Goal: Task Accomplishment & Management: Manage account settings

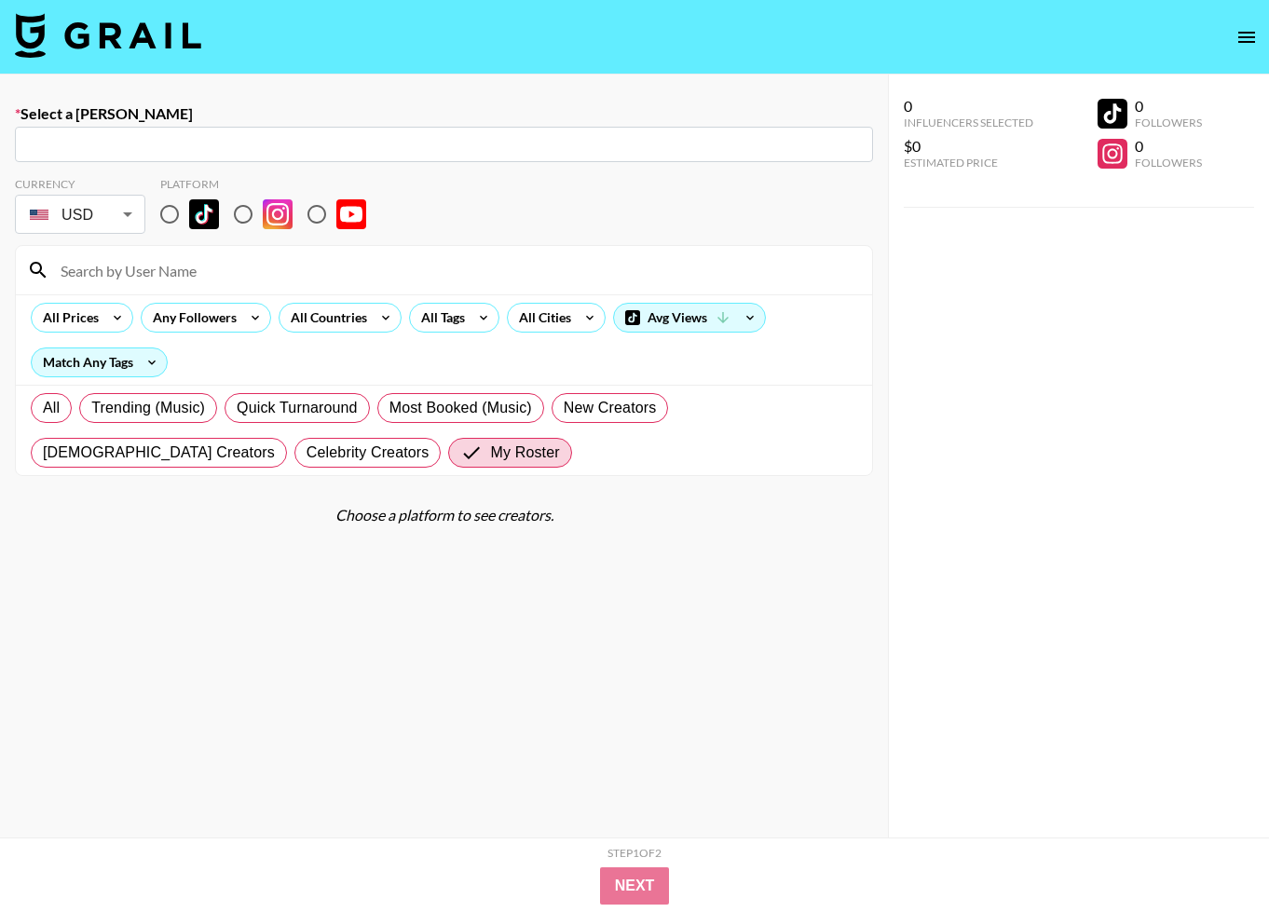
click at [116, 36] on img at bounding box center [108, 35] width 186 height 45
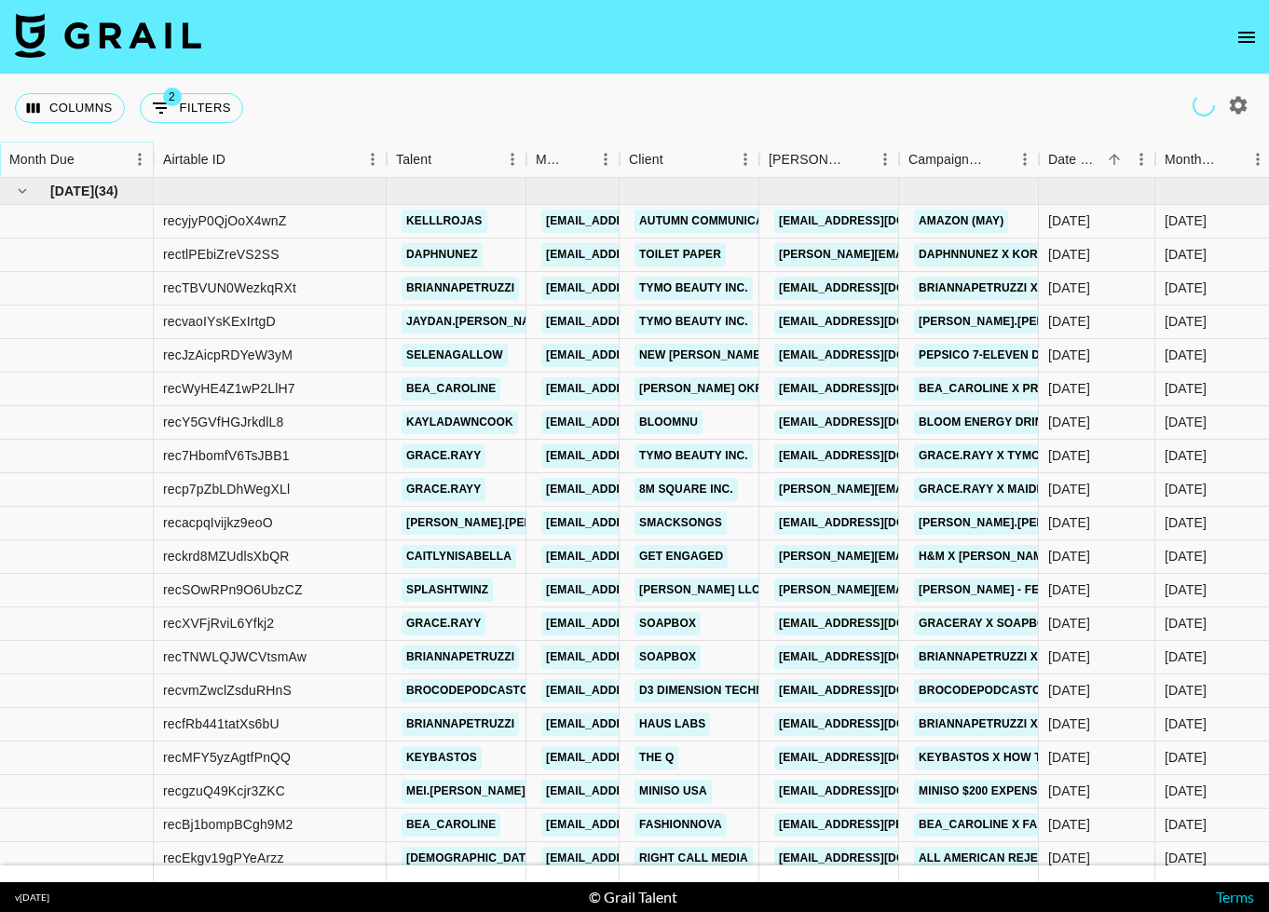
click at [84, 164] on icon "Sort" at bounding box center [87, 159] width 17 height 17
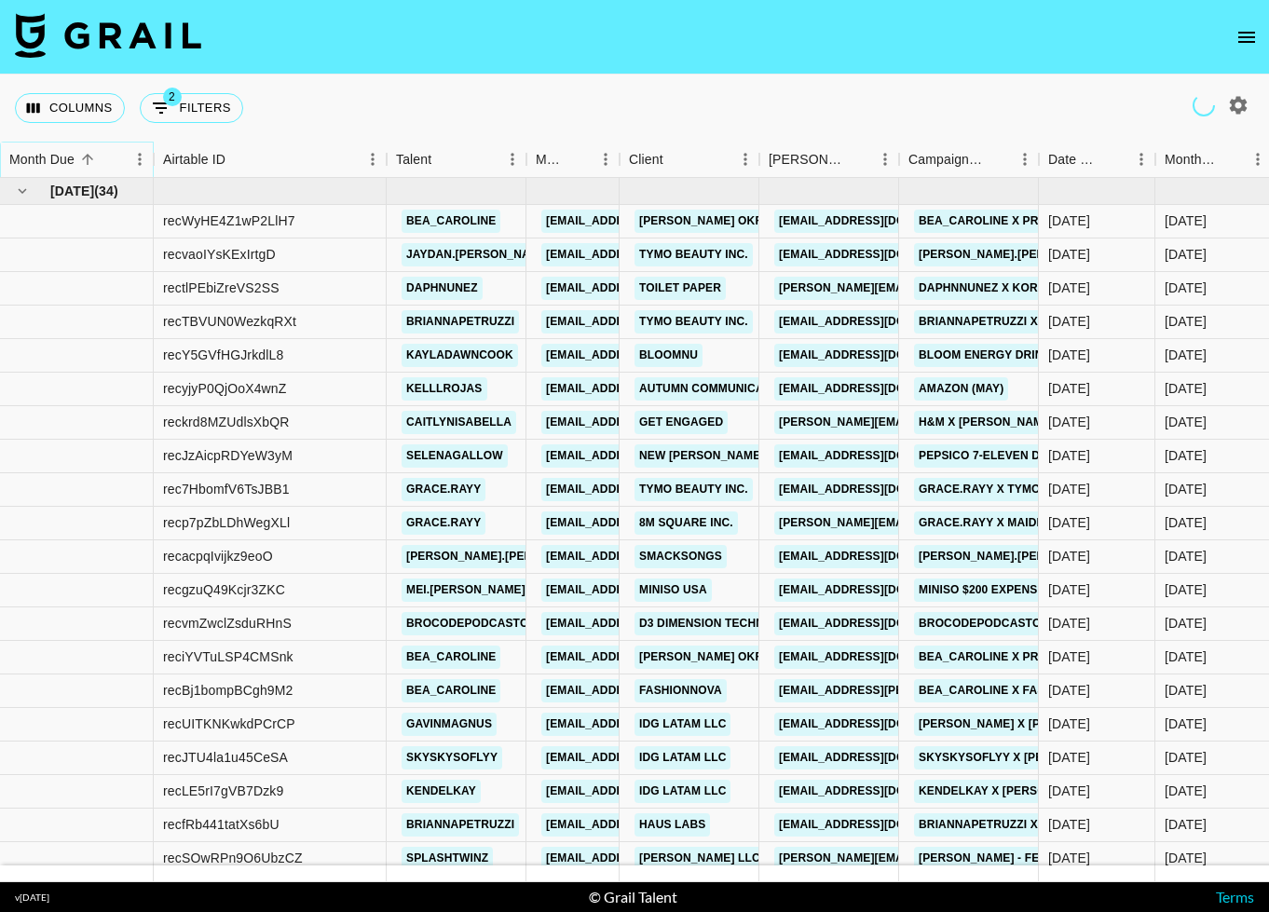
click at [81, 160] on icon "Sort" at bounding box center [87, 159] width 17 height 17
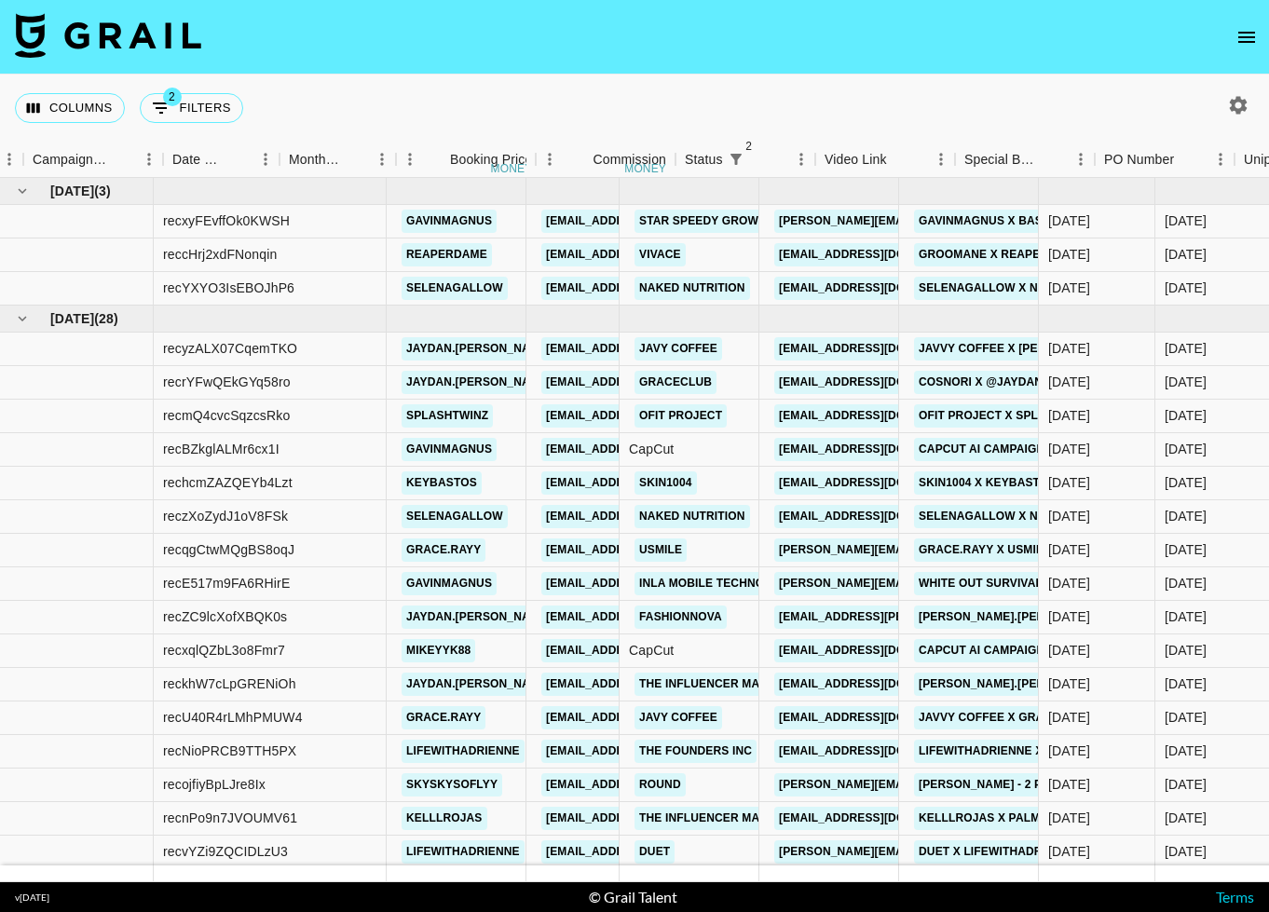
scroll to position [0, 876]
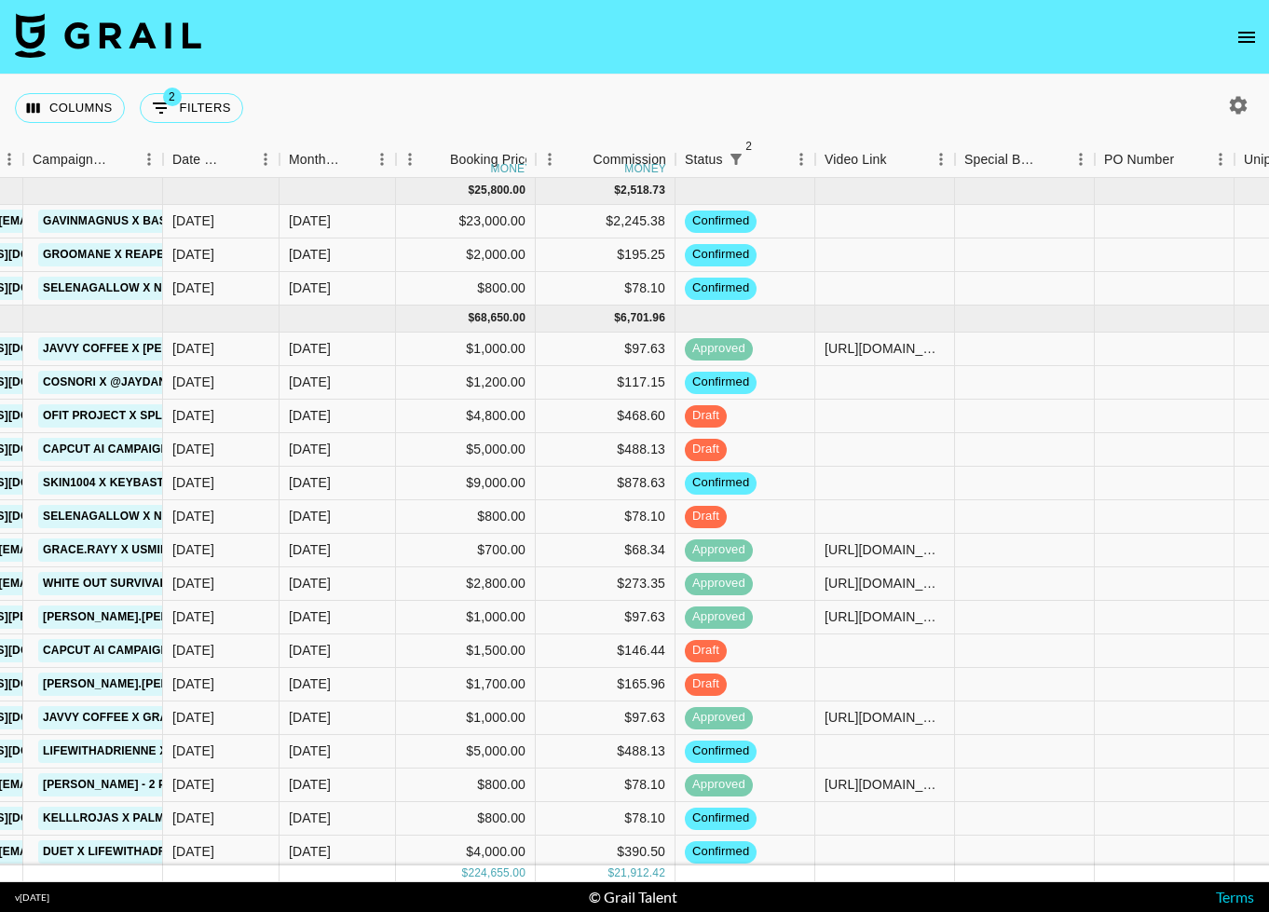
click at [1235, 105] on icon "button" at bounding box center [1238, 105] width 22 height 22
select select "[DATE]"
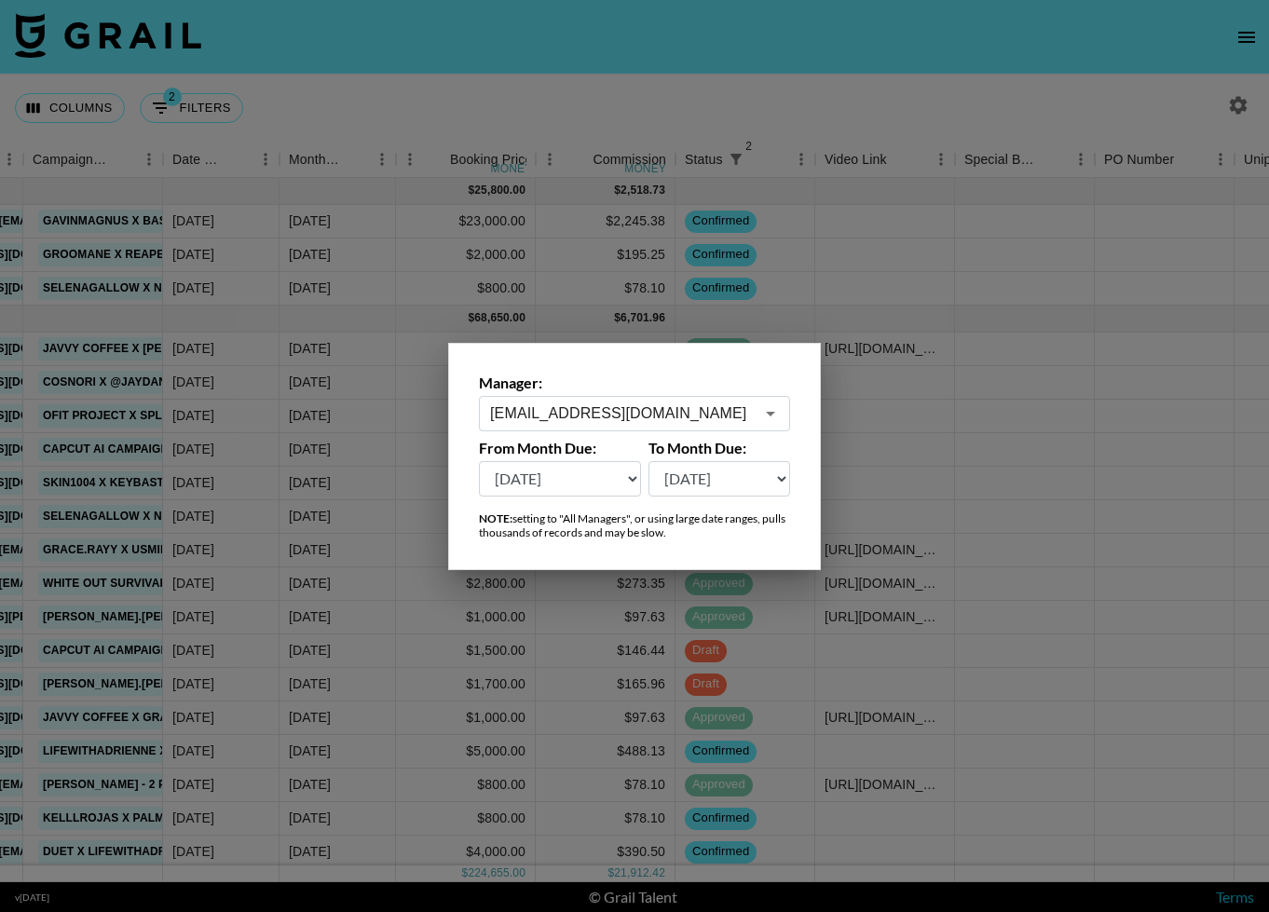
click at [554, 410] on input "[EMAIL_ADDRESS][DOMAIN_NAME]" at bounding box center [622, 412] width 264 height 21
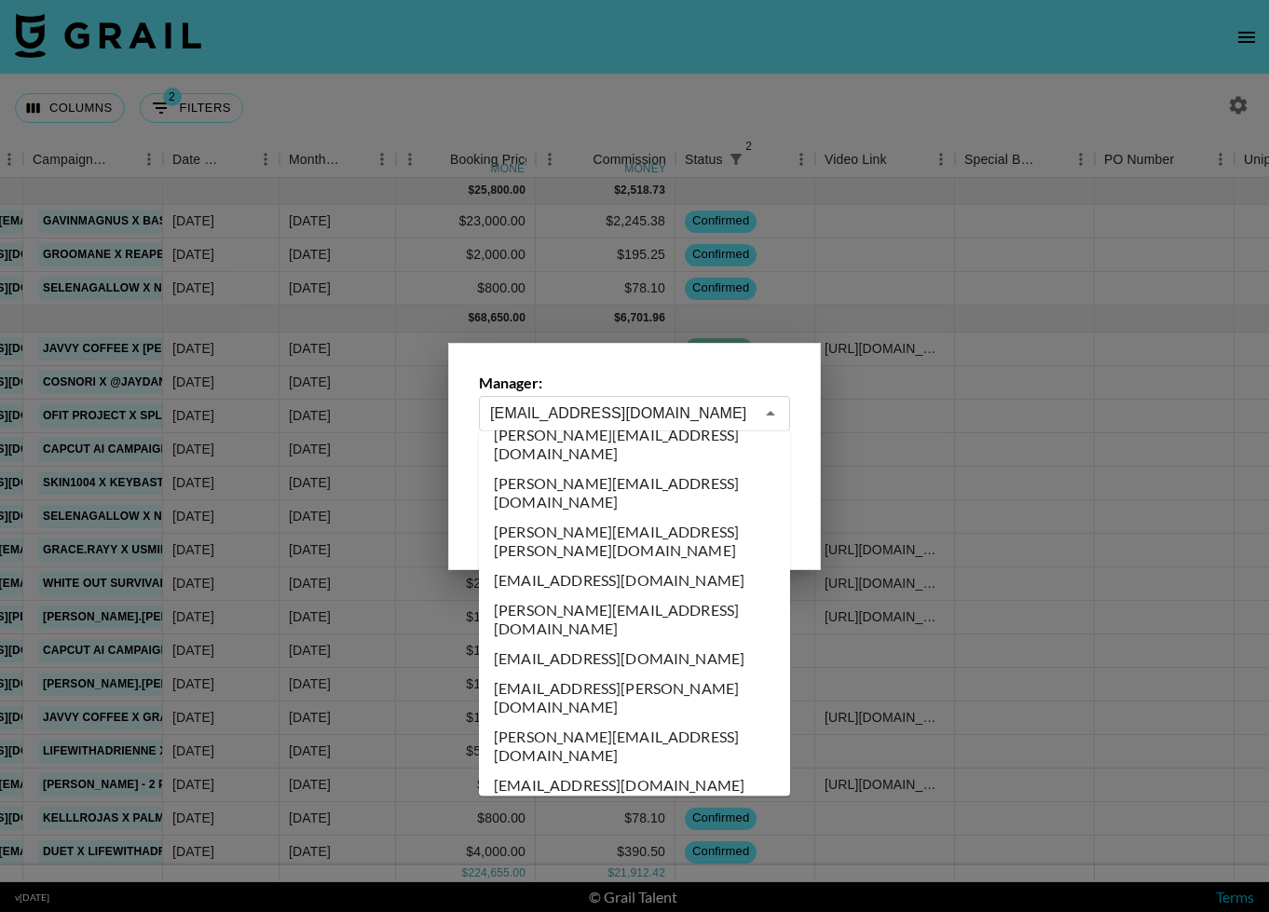
scroll to position [0, 0]
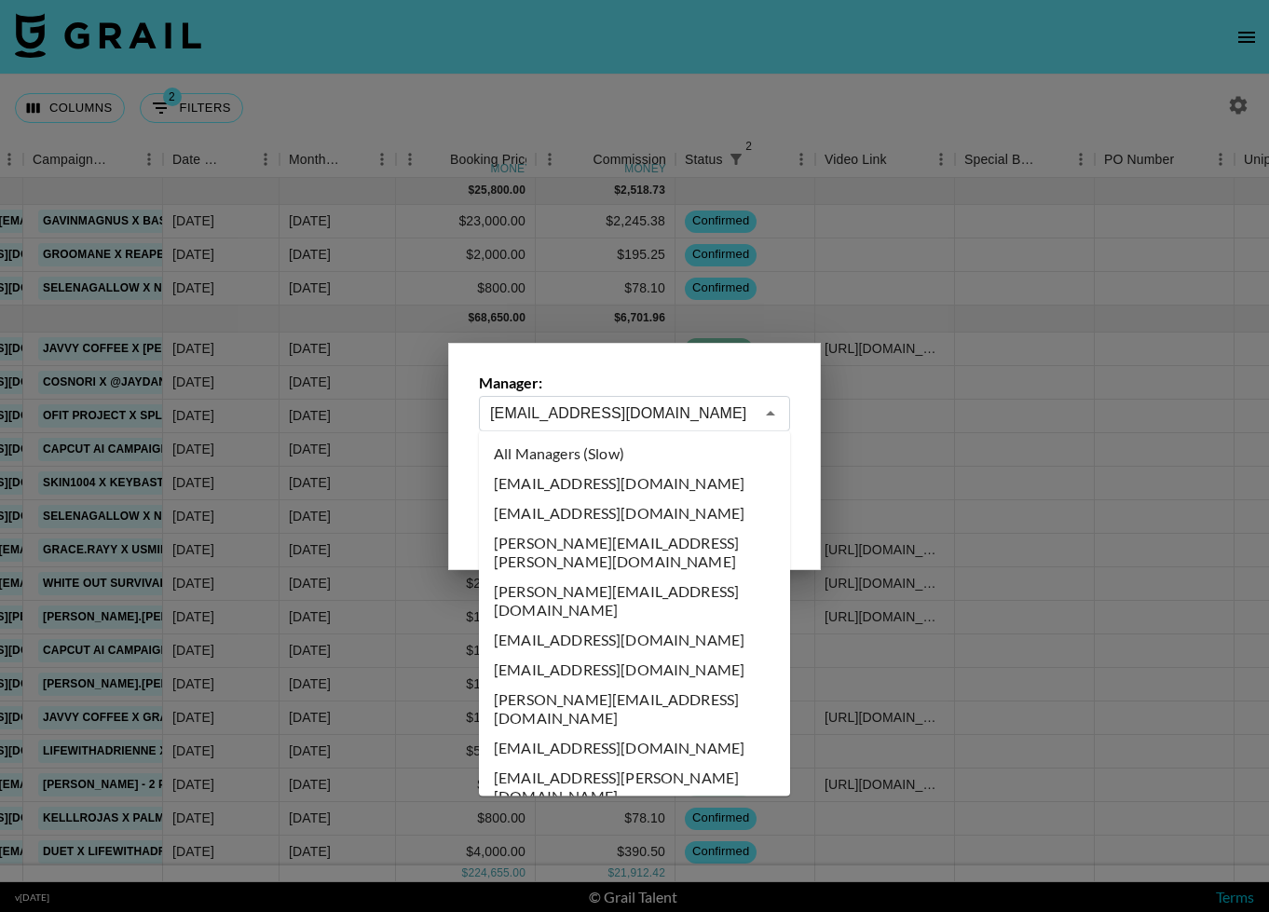
click at [623, 461] on li "All Managers (Slow)" at bounding box center [634, 454] width 311 height 30
type input "All Managers (Slow)"
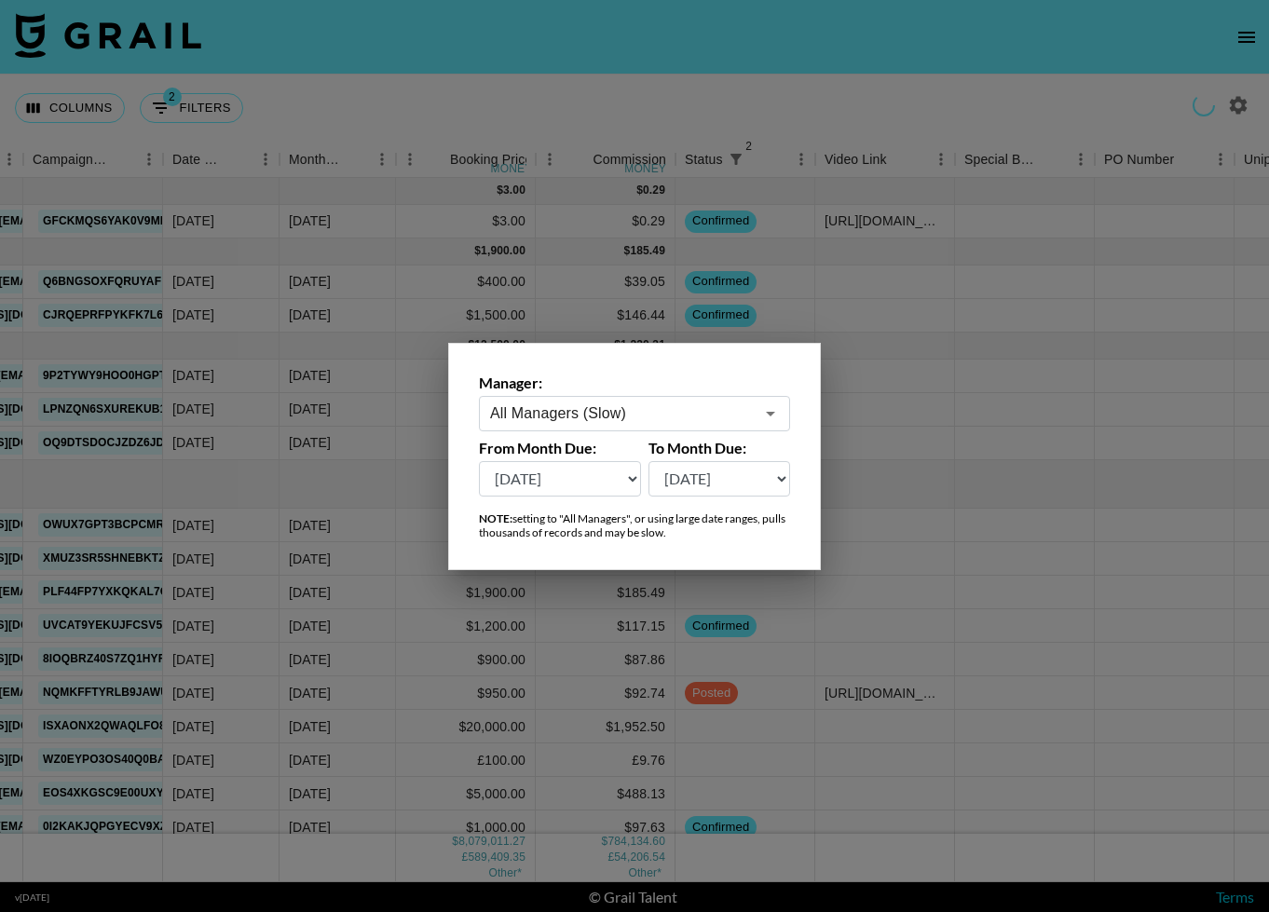
click at [514, 61] on div at bounding box center [634, 456] width 1269 height 912
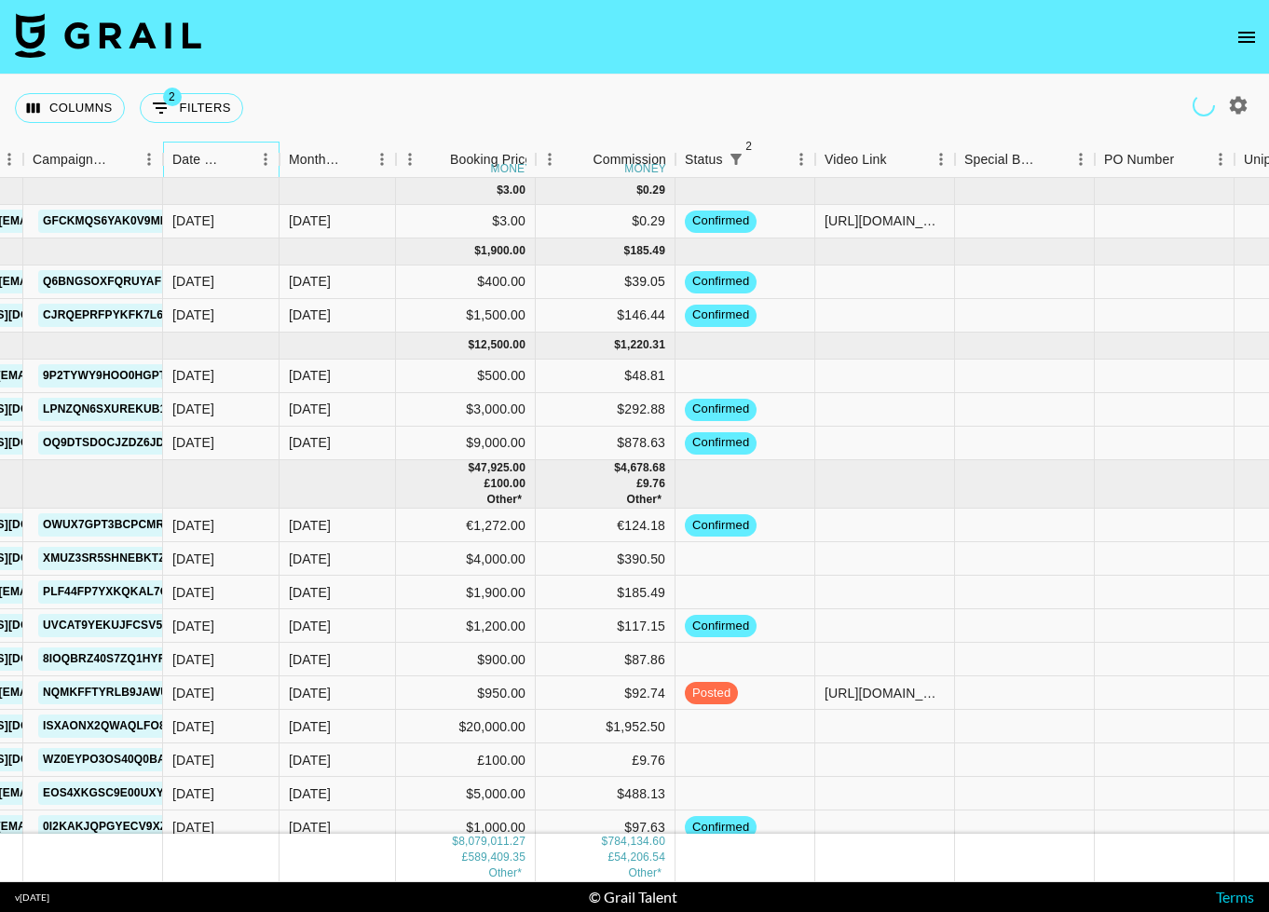
click at [183, 153] on div "Date Created" at bounding box center [198, 160] width 53 height 36
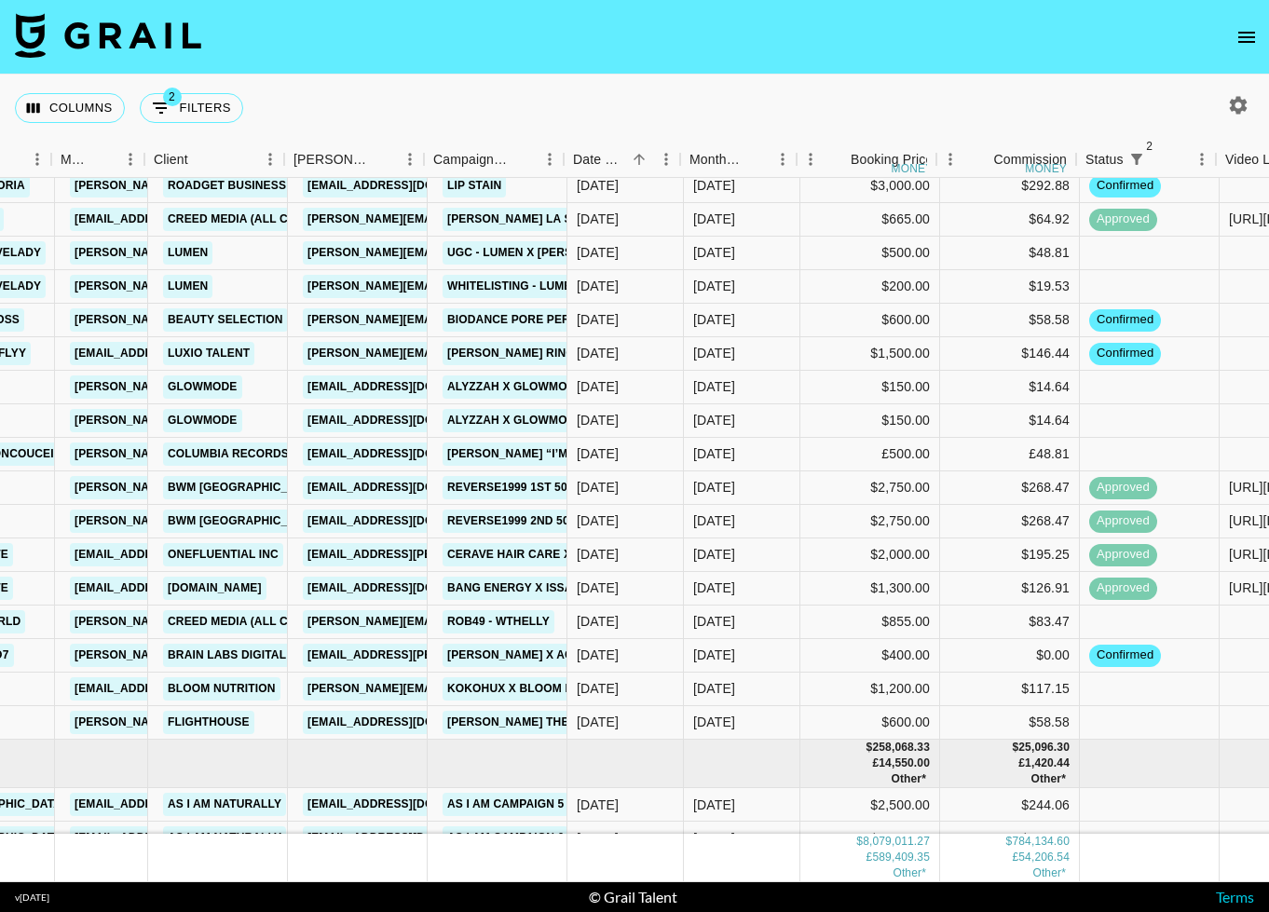
scroll to position [206020, 475]
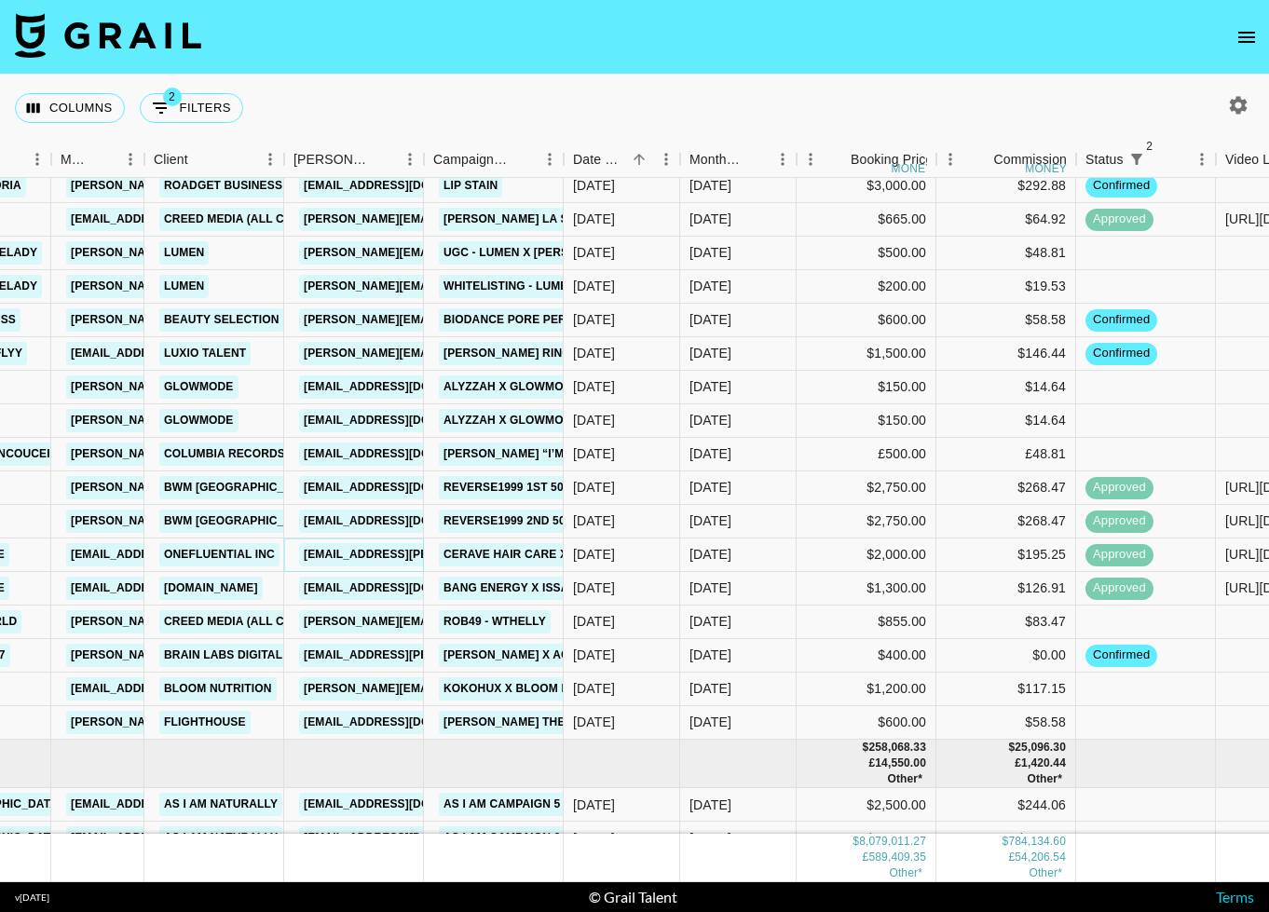
click at [387, 556] on link "[EMAIL_ADDRESS][PERSON_NAME][DOMAIN_NAME]" at bounding box center [451, 554] width 304 height 23
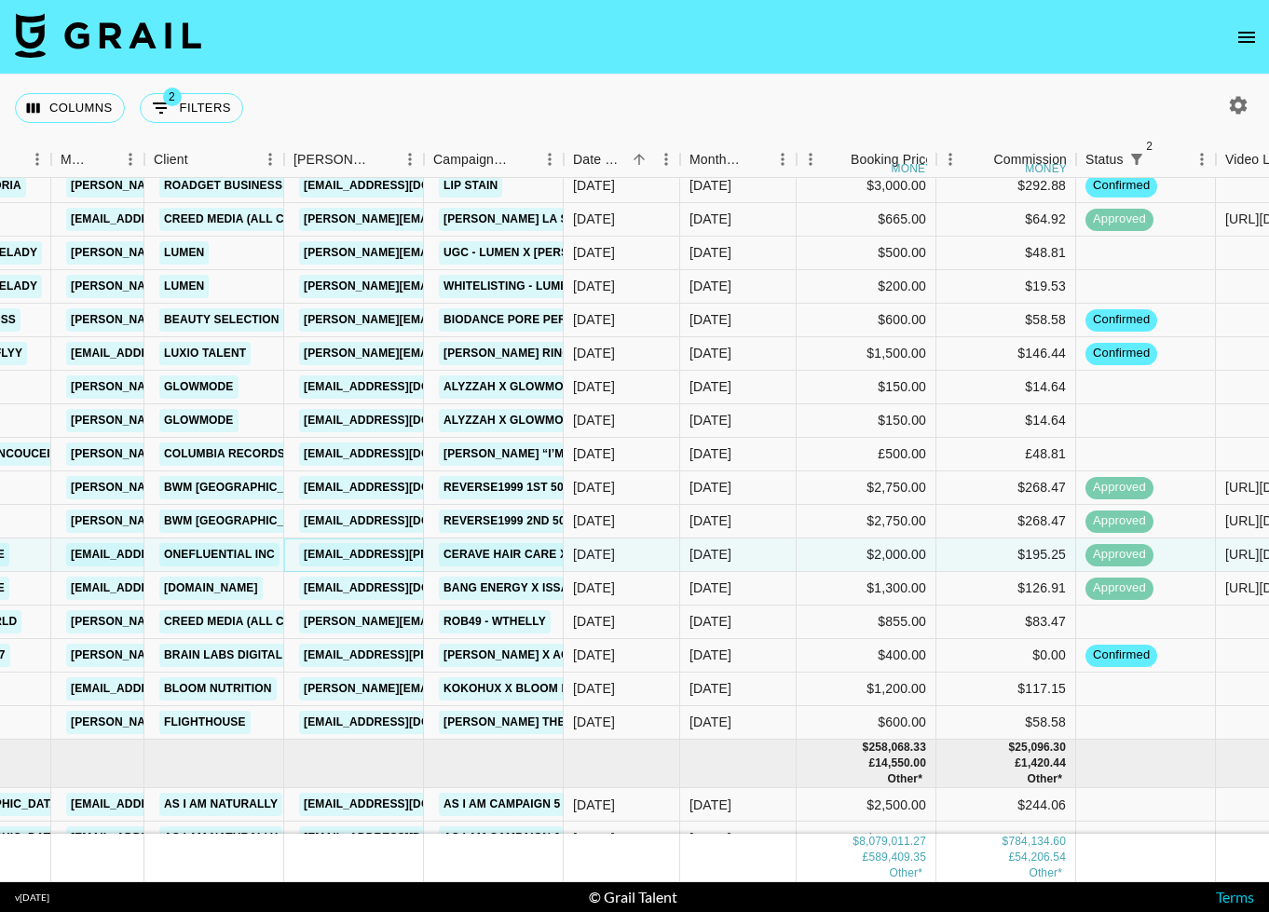
click at [375, 559] on link "[EMAIL_ADDRESS][PERSON_NAME][DOMAIN_NAME]" at bounding box center [451, 554] width 304 height 23
click at [370, 550] on link "[EMAIL_ADDRESS][PERSON_NAME][DOMAIN_NAME]" at bounding box center [451, 554] width 304 height 23
click at [356, 254] on link "[PERSON_NAME][EMAIL_ADDRESS][DOMAIN_NAME]" at bounding box center [451, 252] width 304 height 23
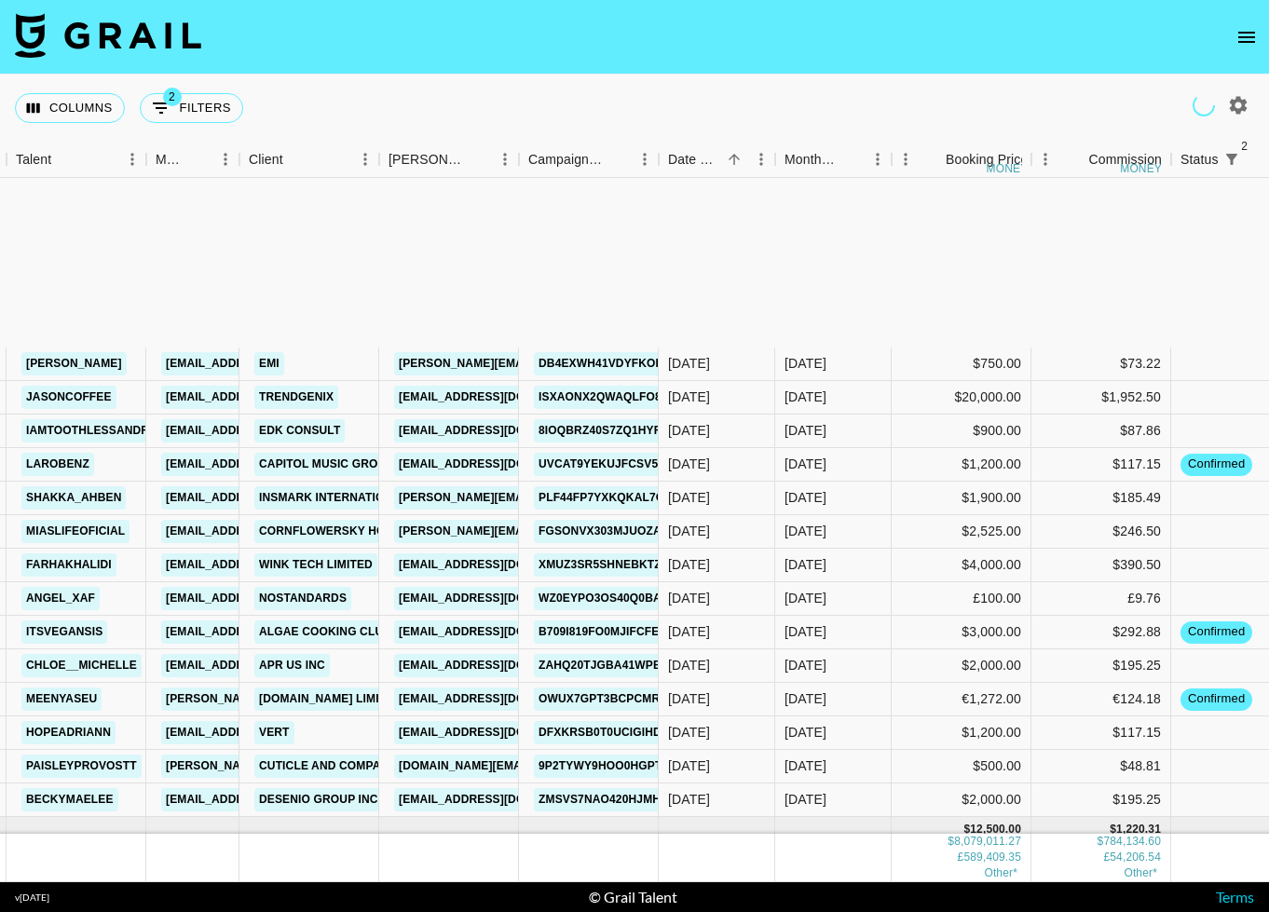
scroll to position [210228, 380]
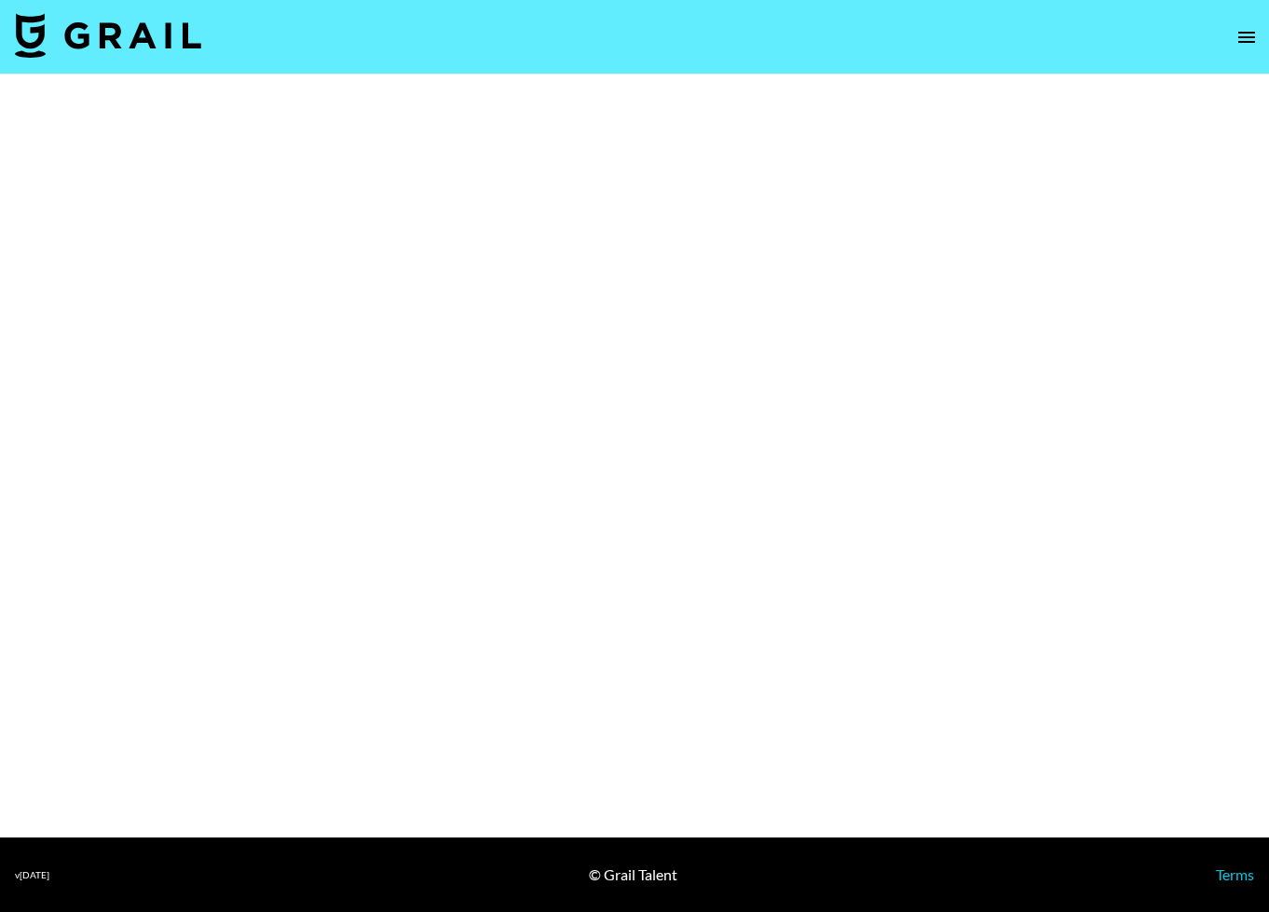
select select "Brand"
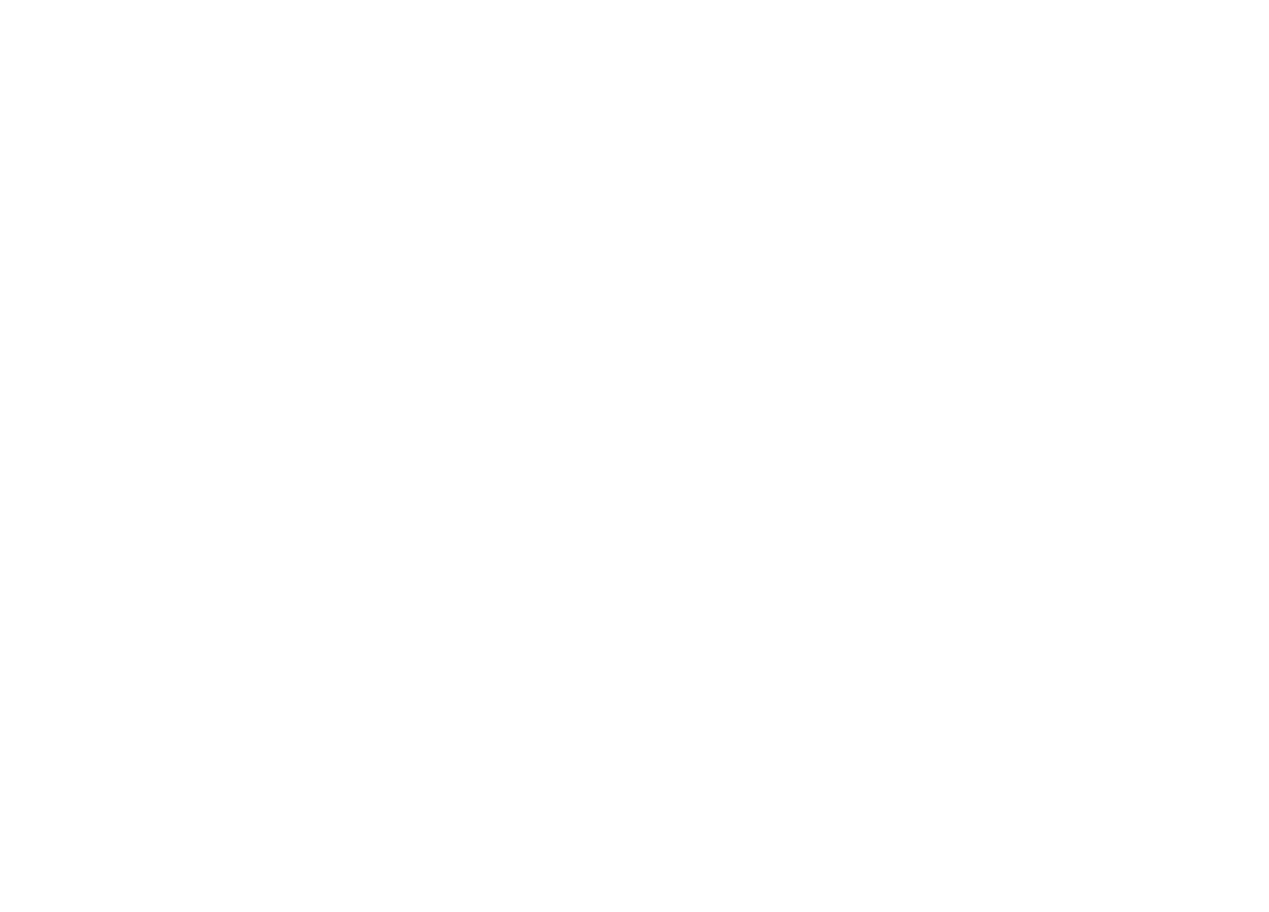
select select "Brand"
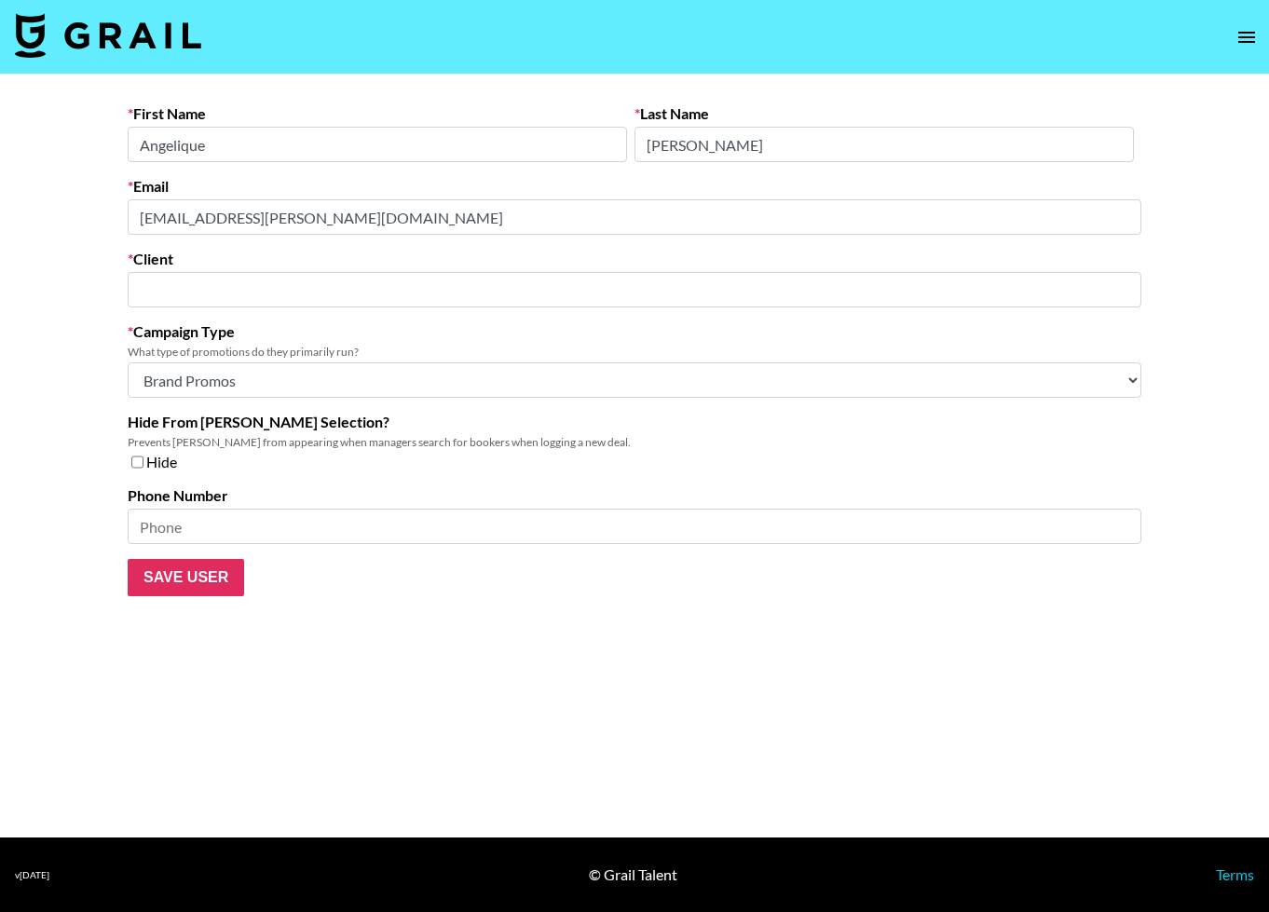
type input "OneFluential Inc"
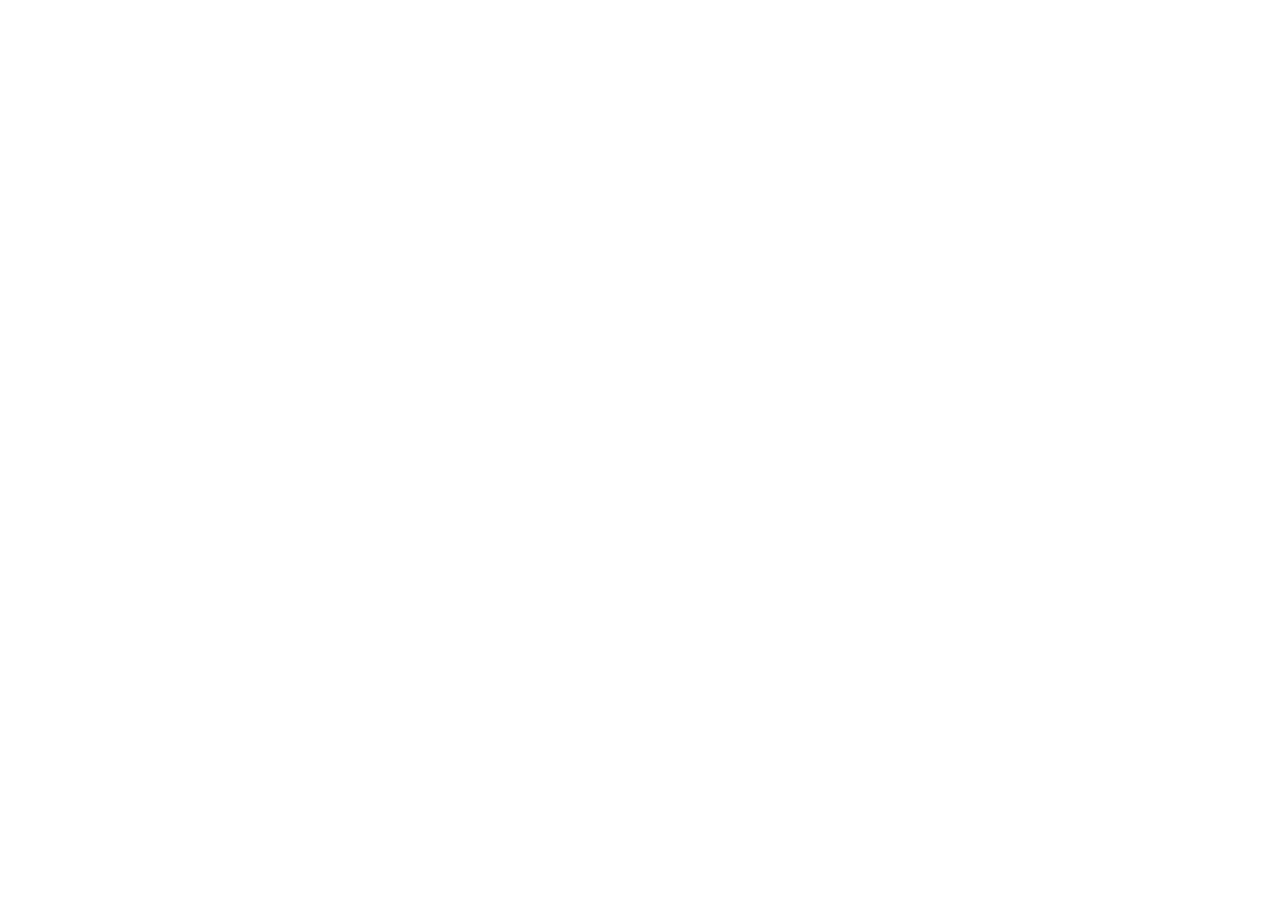
select select "Brand"
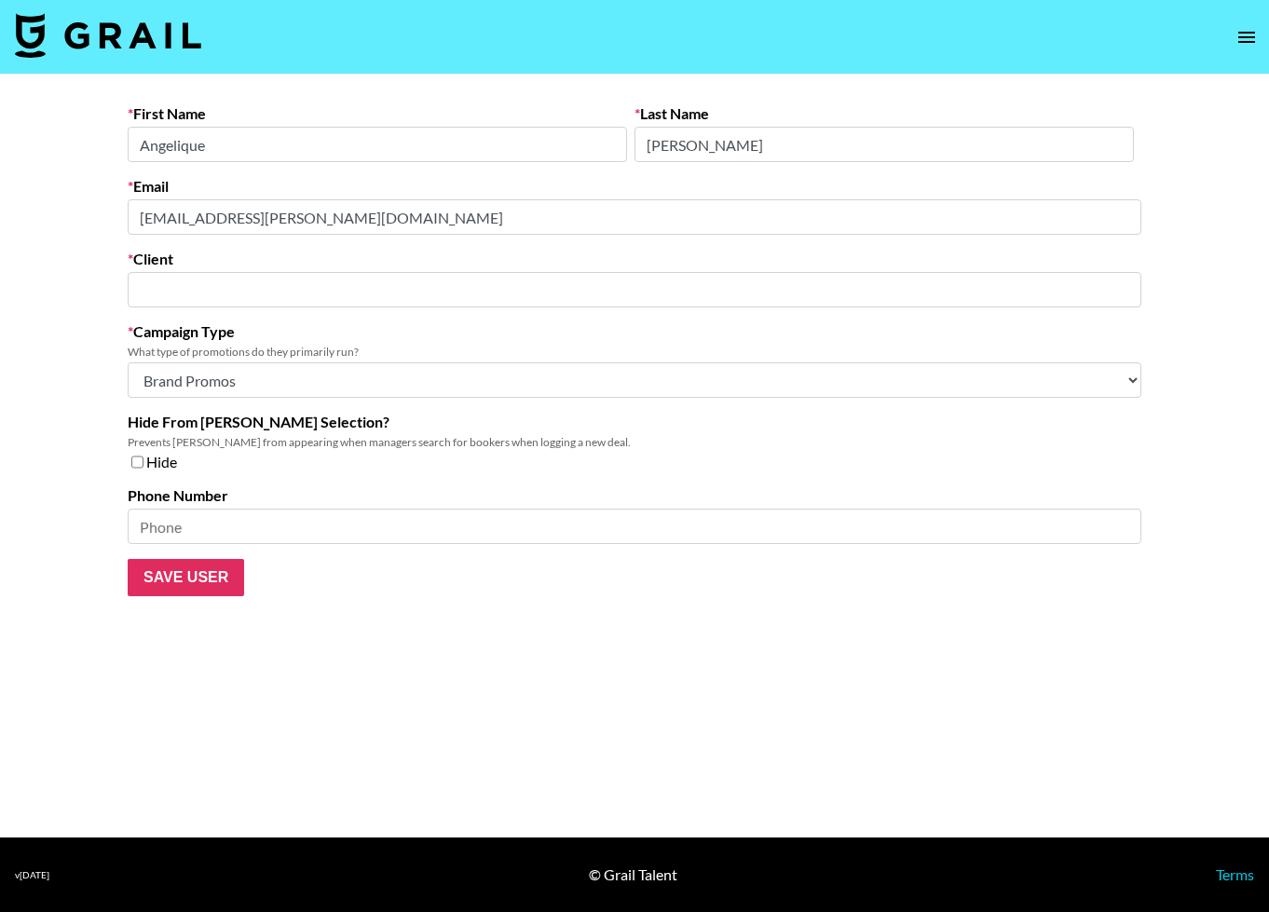
type input "OneFluential Inc"
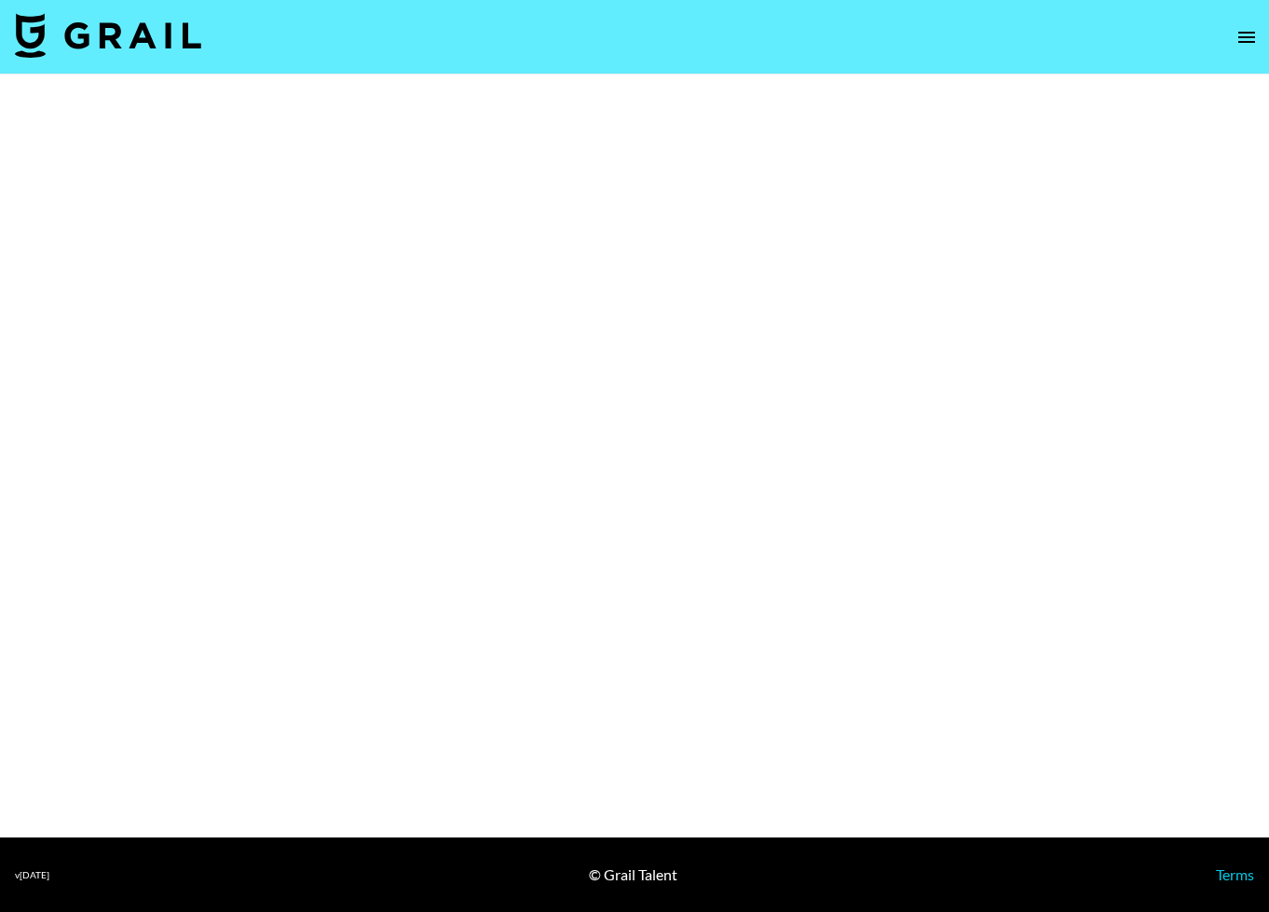
select select "Brand"
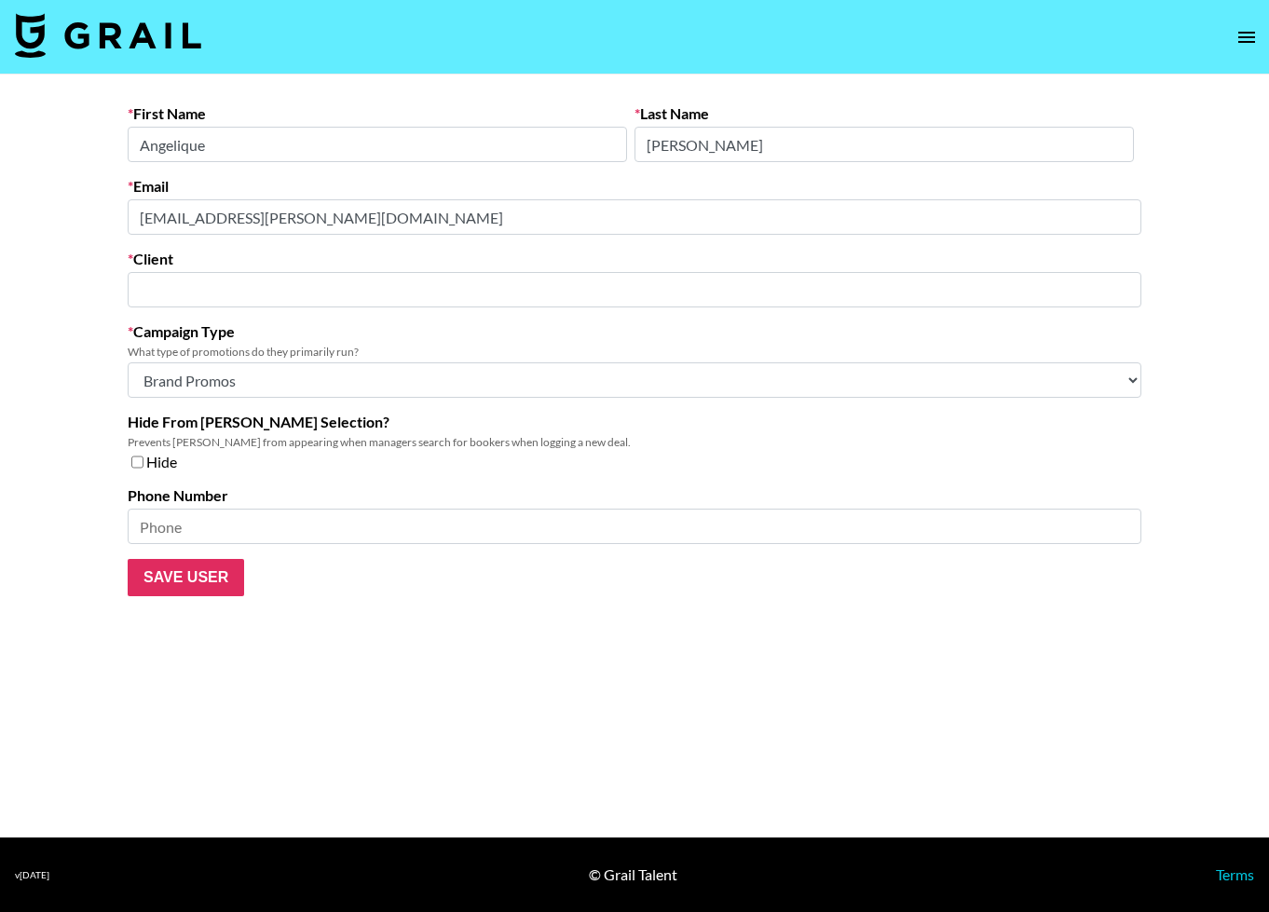
type input "OneFluential Inc"
select select "Brand"
type input "OneFluential Inc"
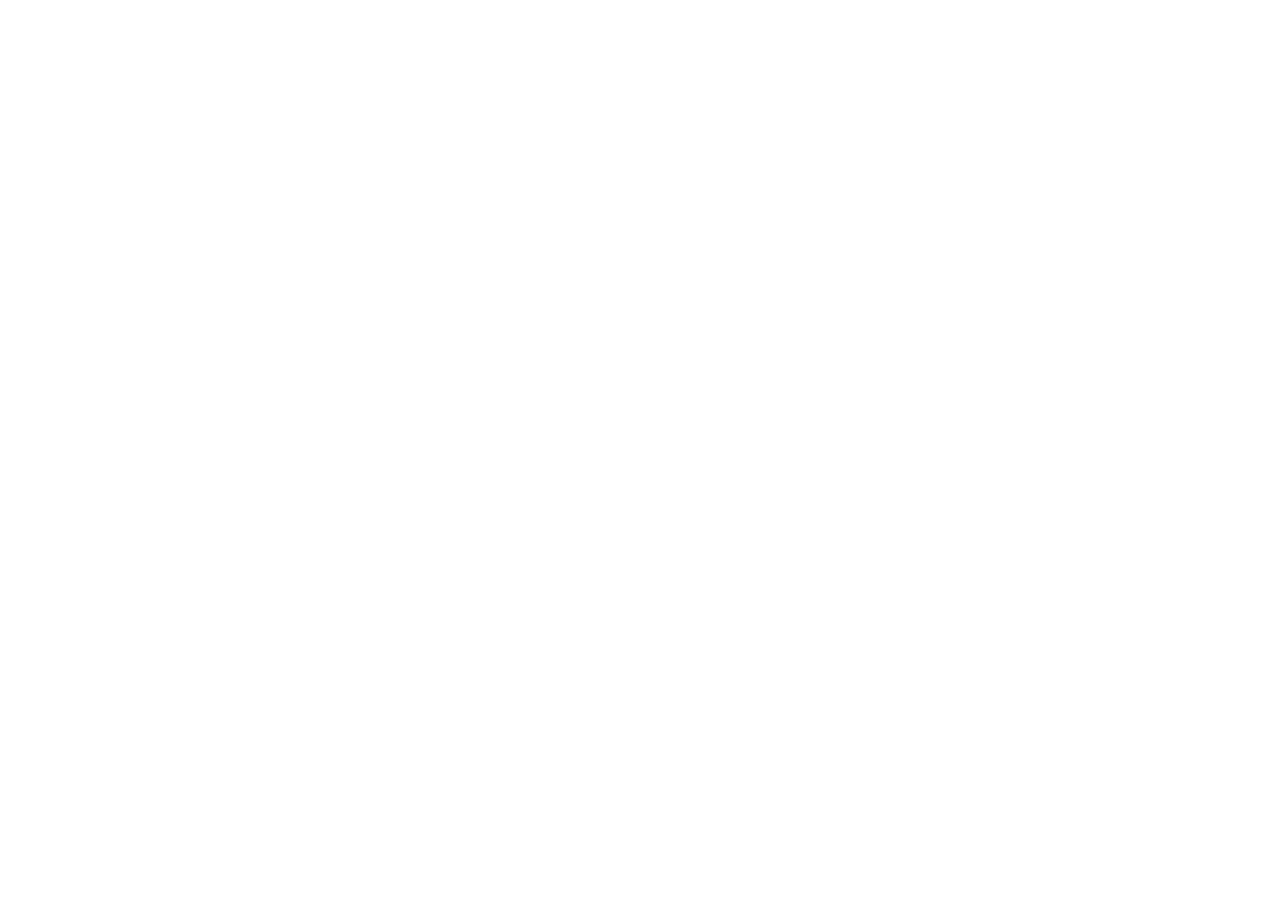
select select "Brand"
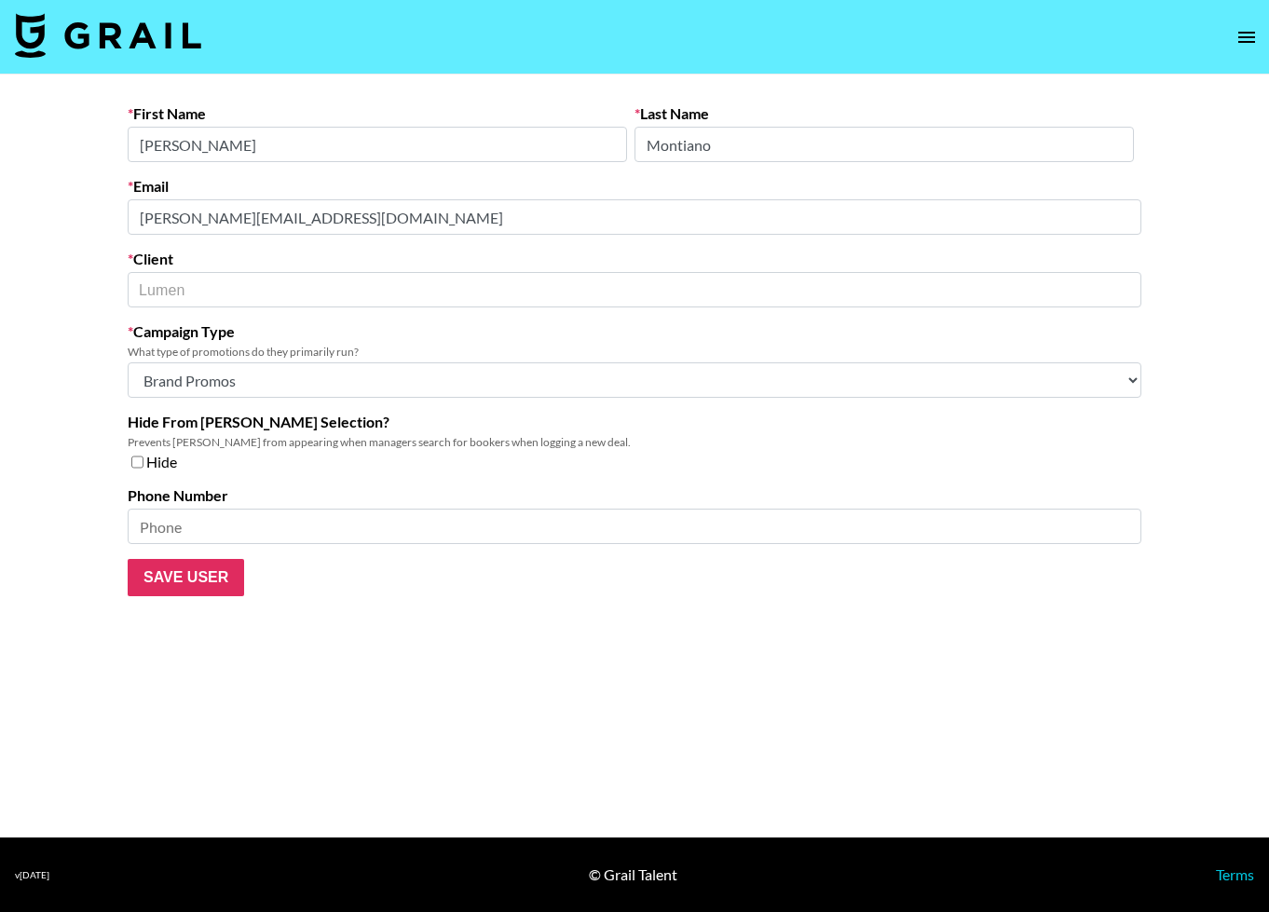
type input "Lumen"
